Goal: Navigation & Orientation: Find specific page/section

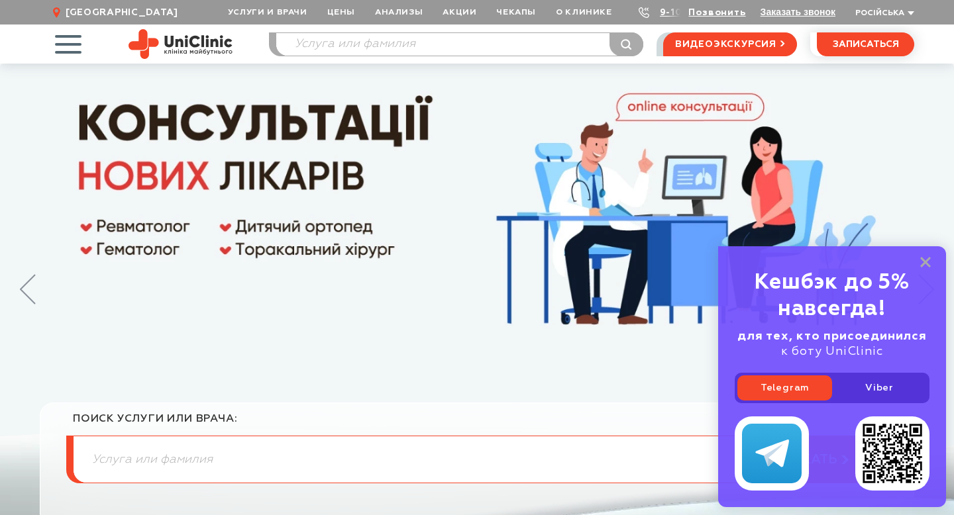
click at [71, 46] on span "button" at bounding box center [67, 44] width 55 height 55
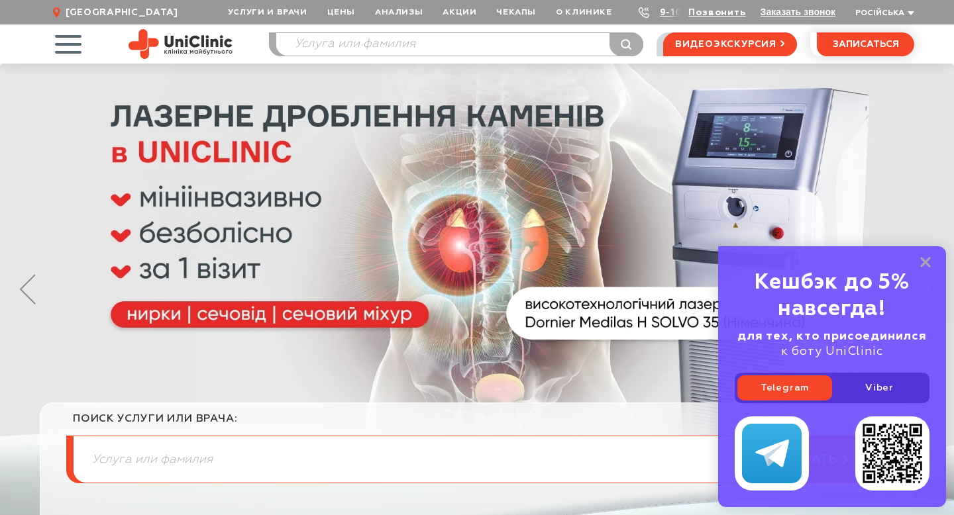
click at [67, 46] on span "button" at bounding box center [67, 44] width 55 height 55
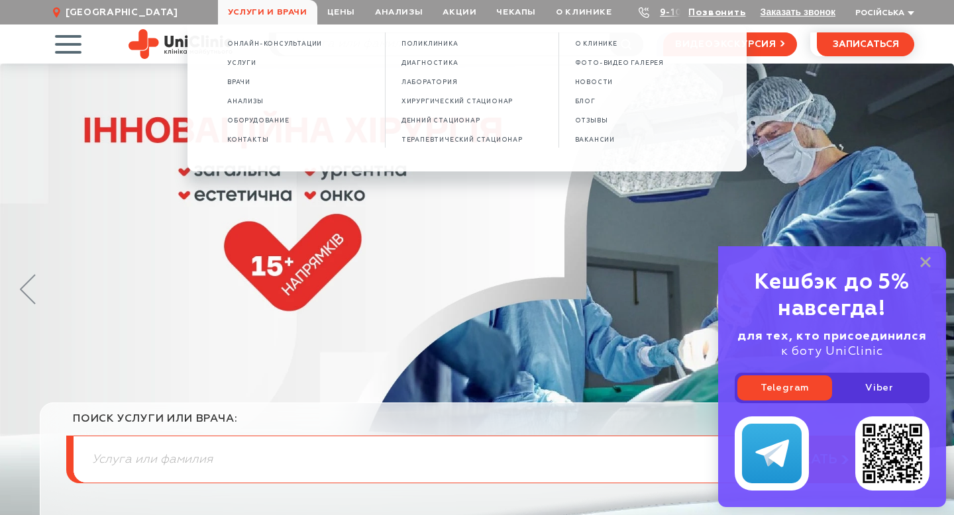
click at [262, 10] on span "Услуги и врачи" at bounding box center [267, 12] width 99 height 25
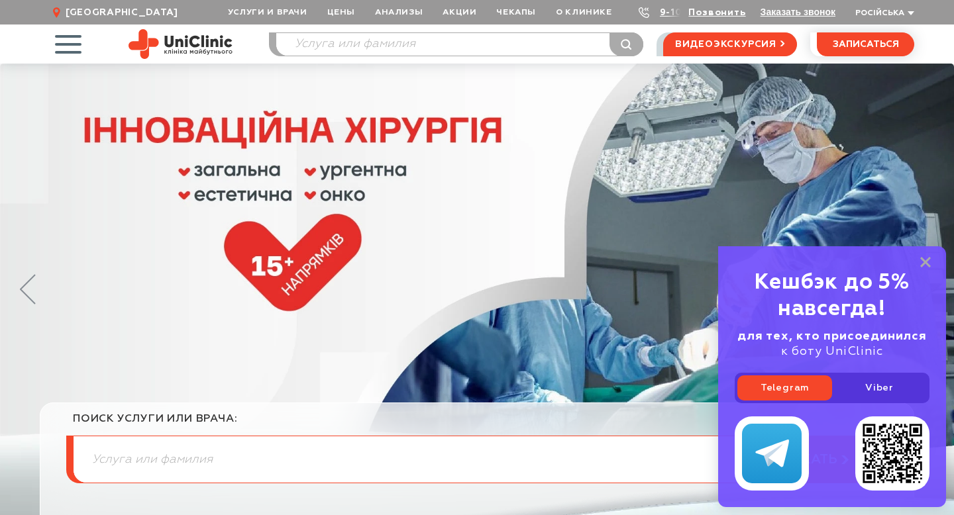
click at [262, 10] on span "Услуги и врачи" at bounding box center [267, 12] width 99 height 25
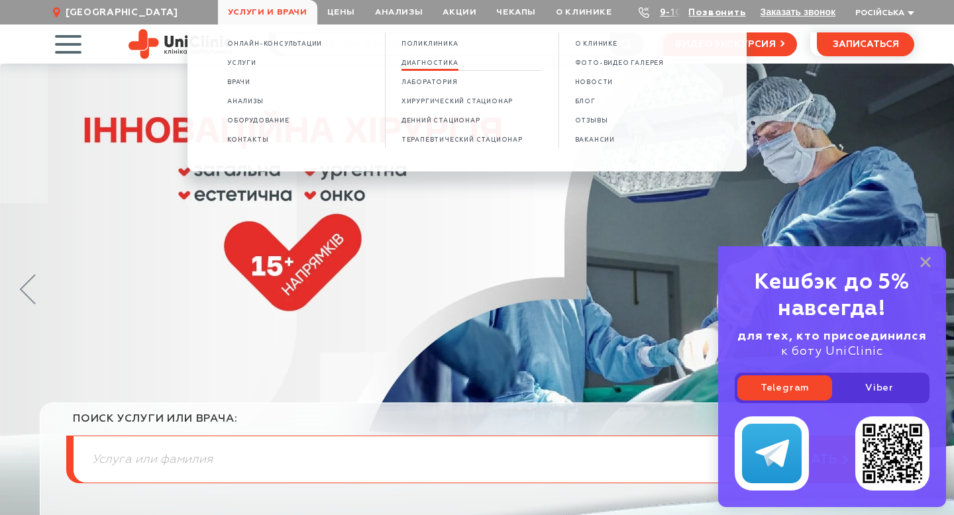
click at [436, 64] on span "Диагностика" at bounding box center [429, 63] width 57 height 7
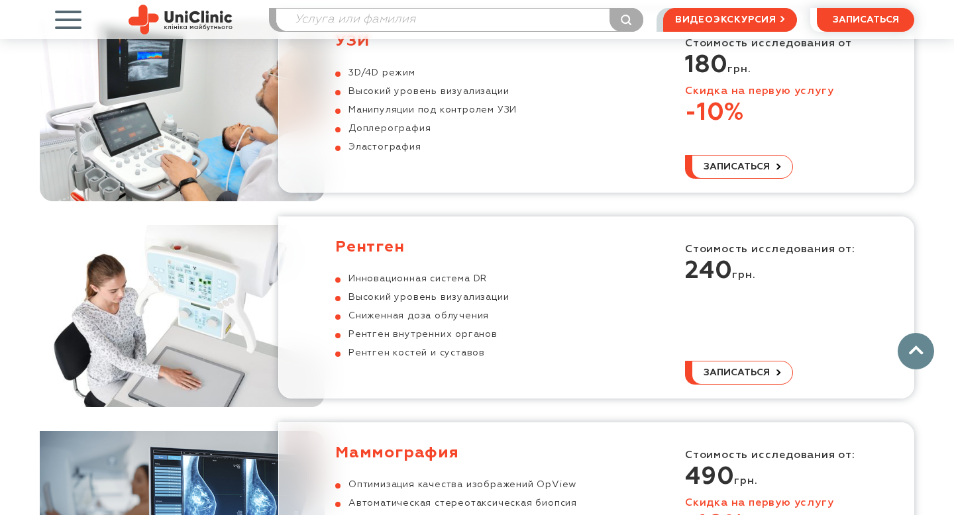
scroll to position [1535, 0]
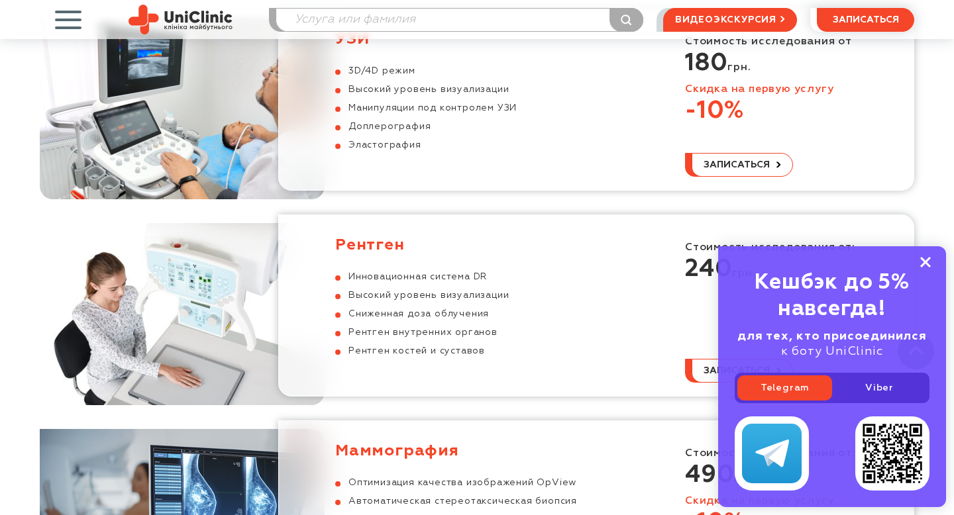
click at [923, 262] on rect at bounding box center [925, 262] width 11 height 11
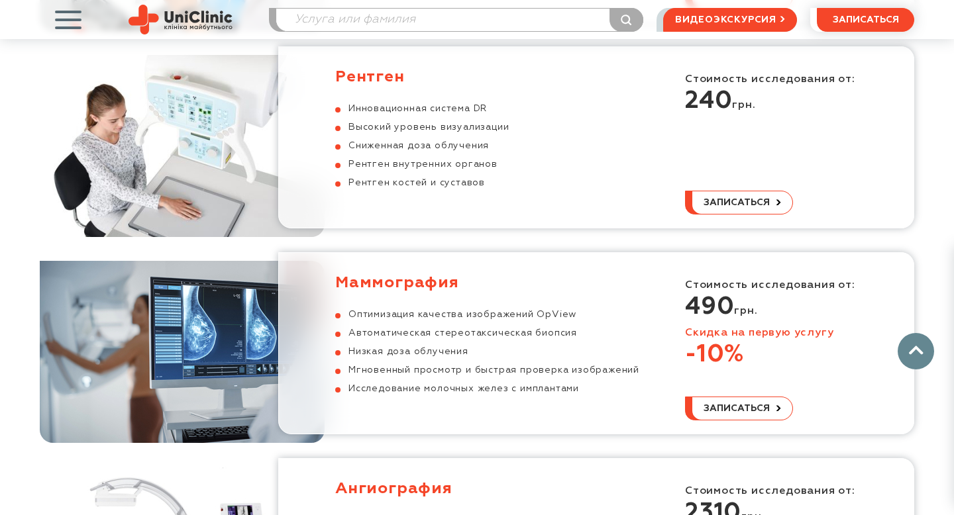
scroll to position [1704, 0]
click at [377, 66] on h3 "Рентген" at bounding box center [422, 76] width 174 height 20
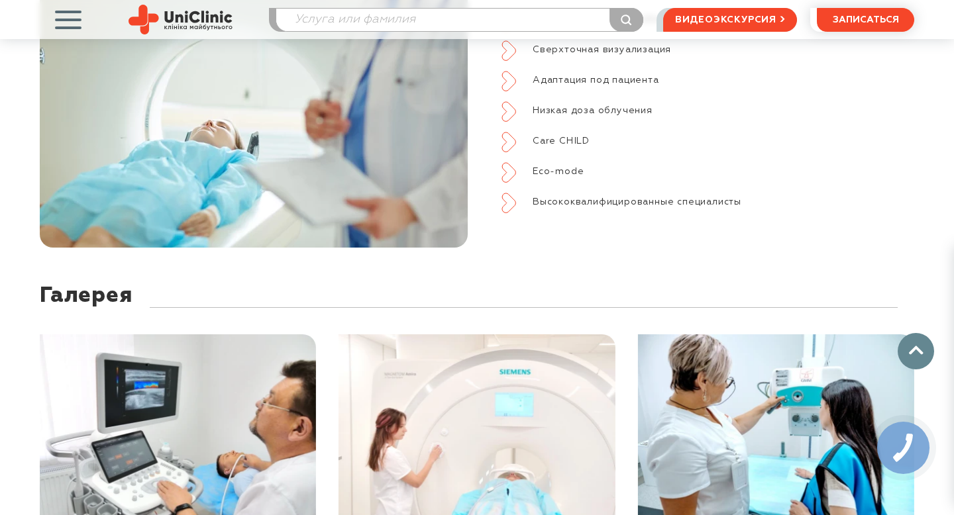
scroll to position [2816, 0]
